Goal: Answer question/provide support

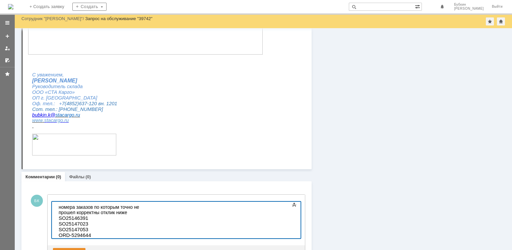
scroll to position [167, 0]
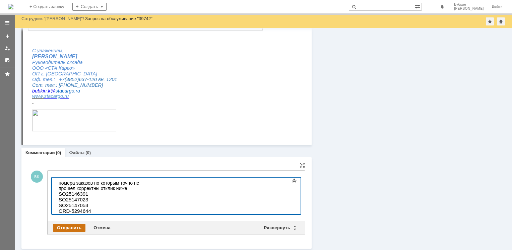
click at [75, 225] on div "Отправить" at bounding box center [69, 228] width 32 height 8
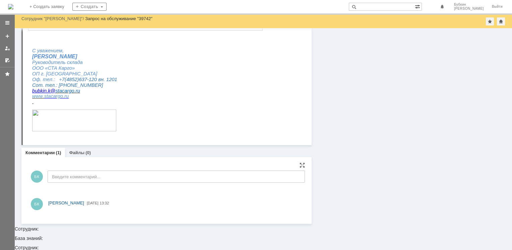
scroll to position [0, 0]
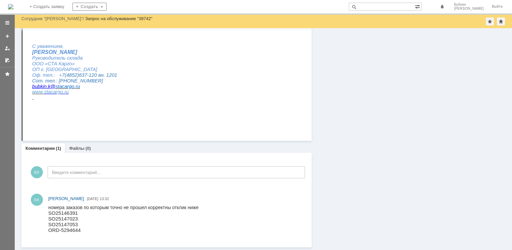
scroll to position [166, 0]
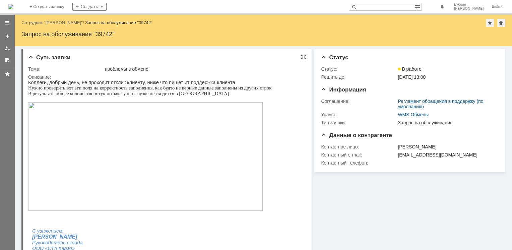
click at [59, 217] on p at bounding box center [149, 214] width 243 height 5
